Goal: Information Seeking & Learning: Learn about a topic

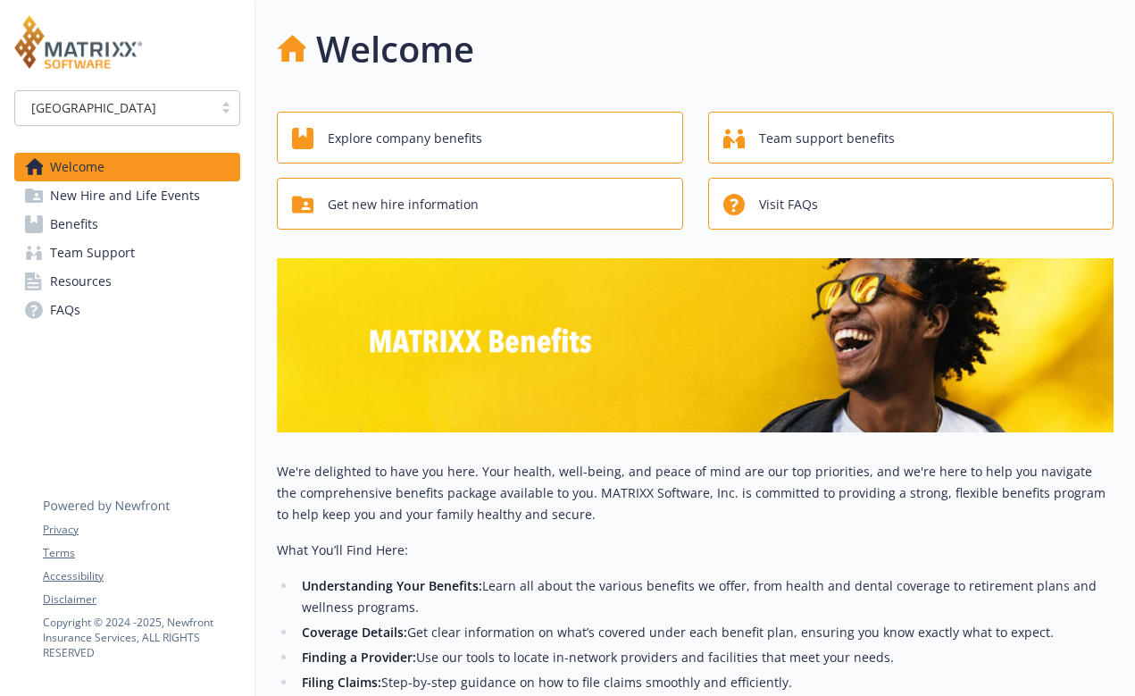
click at [71, 224] on span "Benefits" at bounding box center [74, 224] width 48 height 29
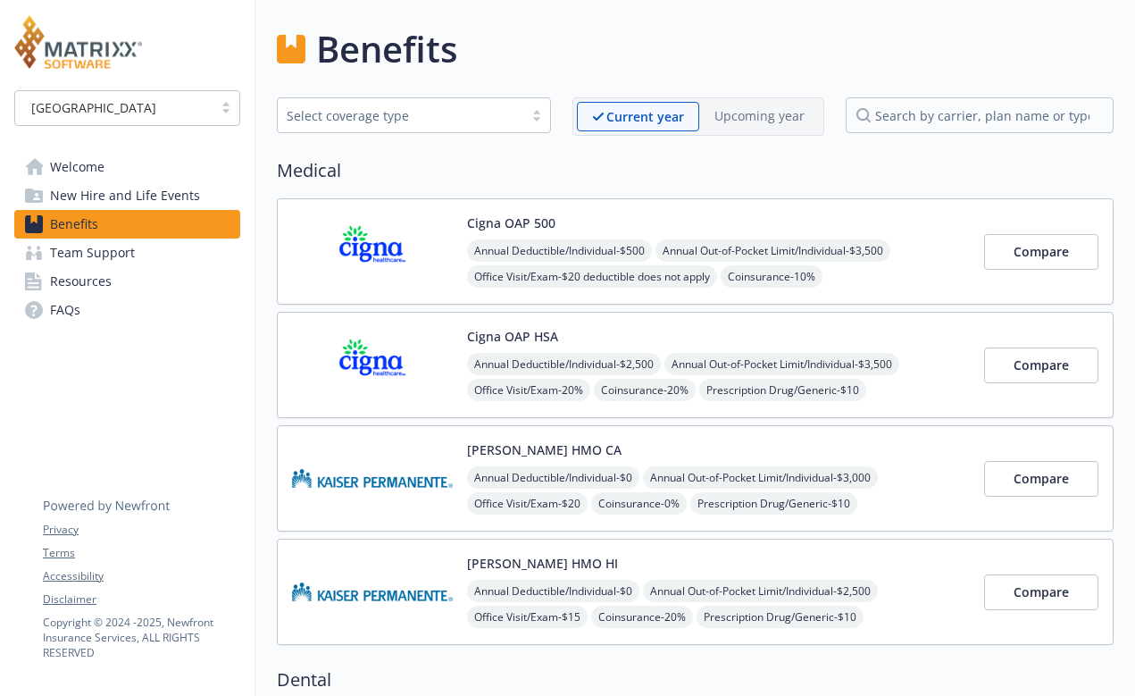
click at [137, 194] on span "New Hire and Life Events" at bounding box center [125, 195] width 150 height 29
